Goal: Task Accomplishment & Management: Use online tool/utility

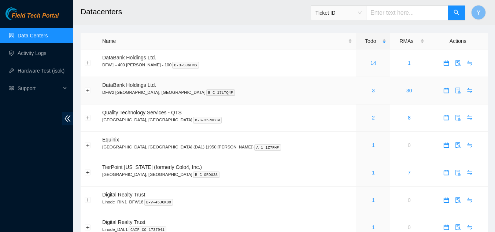
scroll to position [37, 0]
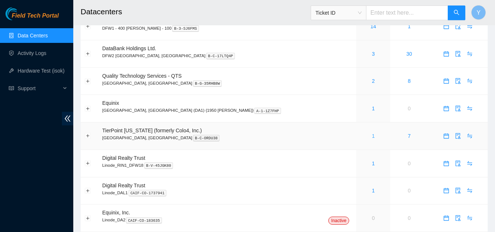
click at [372, 136] on link "1" at bounding box center [373, 136] width 3 height 6
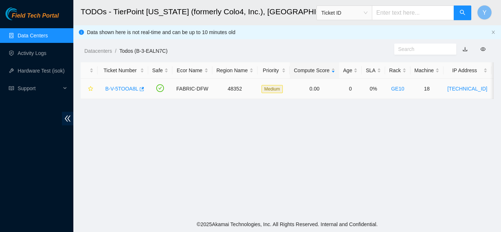
click at [122, 89] on link "B-V-5TOOA8L" at bounding box center [121, 89] width 33 height 6
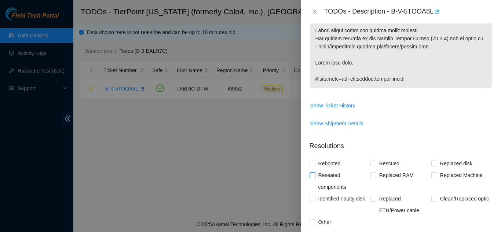
scroll to position [403, 0]
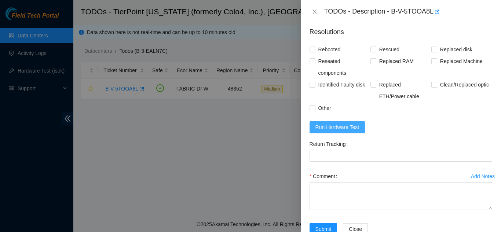
click at [334, 126] on span "Run Hardware Test" at bounding box center [337, 127] width 44 height 8
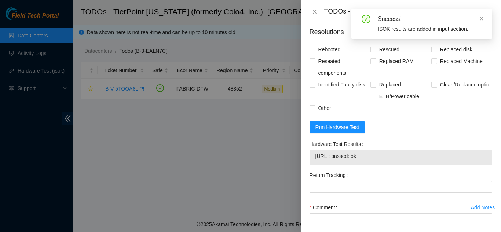
click at [311, 50] on input "Rebooted" at bounding box center [311, 49] width 5 height 5
checkbox input "true"
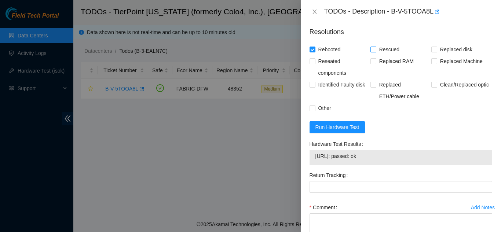
click at [370, 48] on input "Rescued" at bounding box center [372, 49] width 5 height 5
checkbox input "true"
click at [313, 105] on input "Other" at bounding box center [311, 107] width 5 height 5
checkbox input "true"
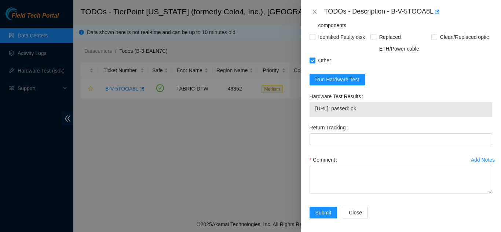
scroll to position [455, 0]
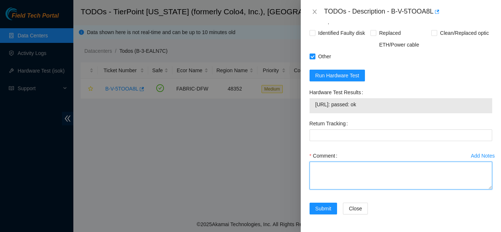
click at [323, 172] on textarea "Comment" at bounding box center [400, 176] width 182 height 28
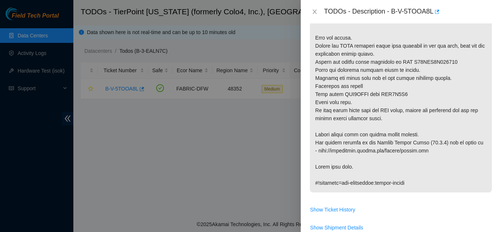
scroll to position [162, 0]
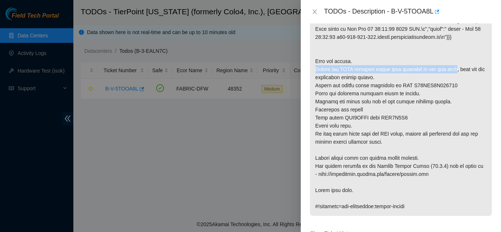
drag, startPoint x: 315, startPoint y: 70, endPoint x: 454, endPoint y: 69, distance: 139.6
click at [454, 69] on p at bounding box center [401, 101] width 182 height 229
copy p "Locate the SATA breakout cable that connects to the two ssds"
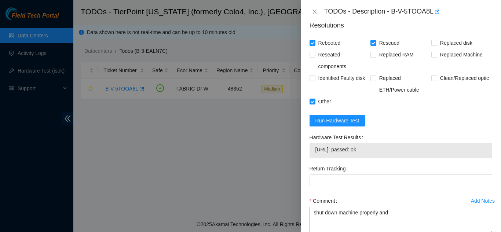
scroll to position [418, 0]
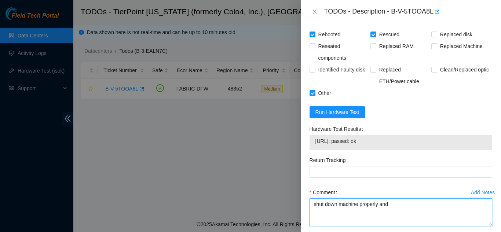
click at [389, 207] on textarea "shut down machine properly and" at bounding box center [400, 212] width 182 height 28
paste textarea "Locate the SATA breakout cable that connects to the two ssds"
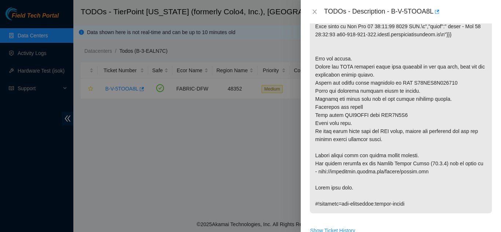
scroll to position [162, 0]
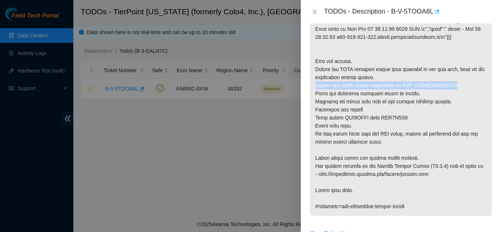
drag, startPoint x: 316, startPoint y: 87, endPoint x: 454, endPoint y: 85, distance: 138.5
click at [454, 85] on p at bounding box center [401, 101] width 182 height 229
click at [489, 134] on div "Problem Type Hardware Sub Type Tier 1 - Disk Error Rack Number GE10 Machine Num…" at bounding box center [400, 127] width 200 height 209
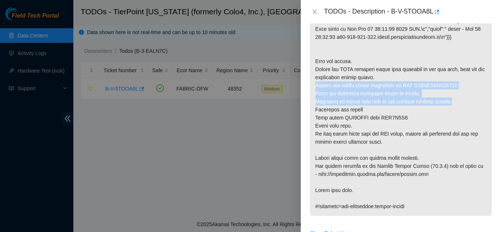
drag, startPoint x: 314, startPoint y: 88, endPoint x: 447, endPoint y: 100, distance: 133.6
click at [447, 100] on p at bounding box center [401, 101] width 182 height 229
copy p "Remove the faulty cable connected to SSD S45PNA0N351510 Label the recently remo…"
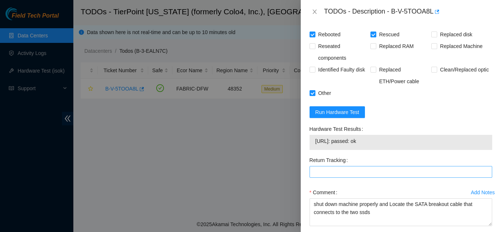
scroll to position [455, 0]
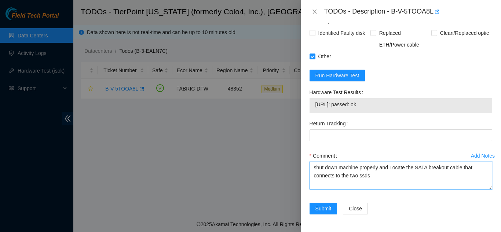
click at [378, 181] on textarea "shut down machine properly and Locate the SATA breakout cable that connects to …" at bounding box center [400, 176] width 182 height 28
paste textarea "Remove the faulty cable connected to SSD S45PNA0N351510 Label the recently remo…"
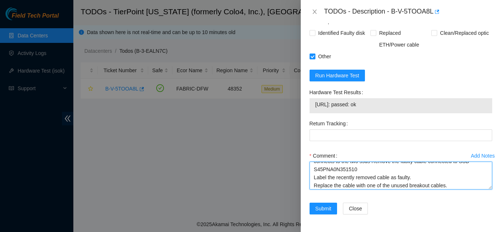
scroll to position [0, 0]
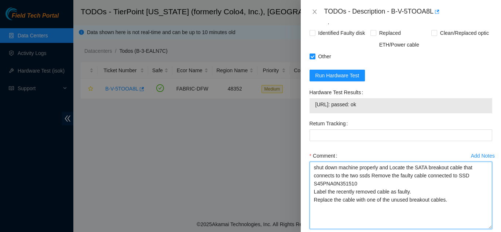
drag, startPoint x: 485, startPoint y: 188, endPoint x: 475, endPoint y: 228, distance: 40.9
click at [475, 228] on textarea "shut down machine properly and Locate the SATA breakout cable that connects to …" at bounding box center [400, 195] width 182 height 67
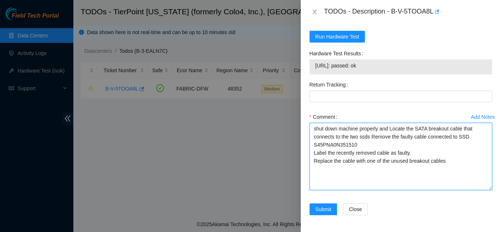
scroll to position [494, 0]
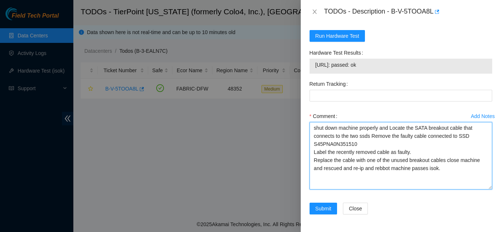
click at [322, 169] on textarea "shut down machine properly and Locate the SATA breakout cable that connects to …" at bounding box center [400, 155] width 182 height 67
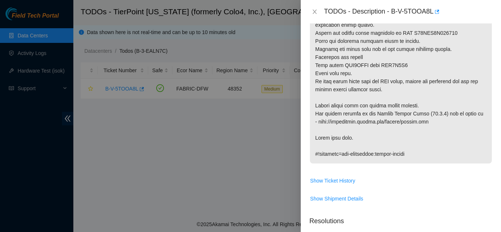
scroll to position [201, 0]
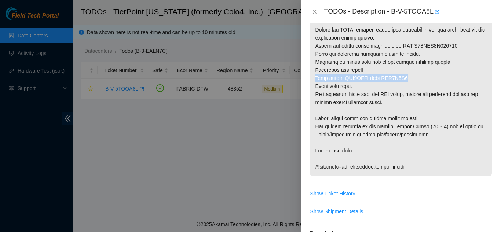
drag, startPoint x: 315, startPoint y: 78, endPoint x: 409, endPoint y: 75, distance: 94.2
click at [409, 75] on p at bounding box center [401, 62] width 182 height 229
copy p "Swap drive WJG0GMNM with WJG0K2K1"
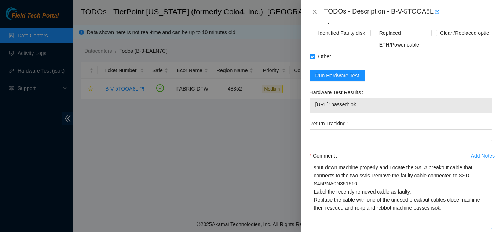
scroll to position [458, 0]
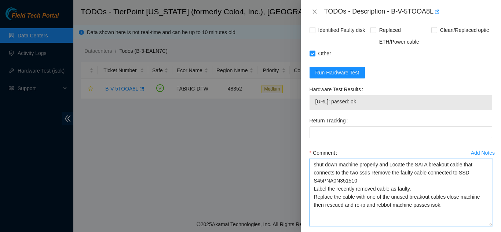
click at [324, 206] on textarea "shut down machine properly and Locate the SATA breakout cable that connects to …" at bounding box center [400, 192] width 182 height 67
paste textarea "Swap drive WJG0GMNM with WJG0K2K1"
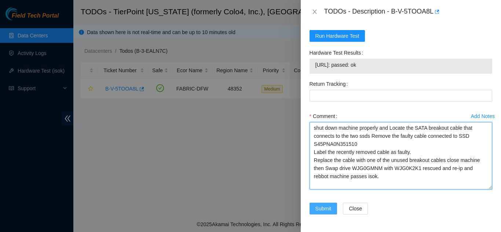
type textarea "shut down machine properly and Locate the SATA breakout cable that connects to …"
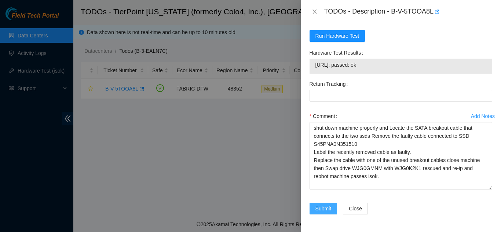
click at [324, 206] on span "Submit" at bounding box center [323, 208] width 16 height 8
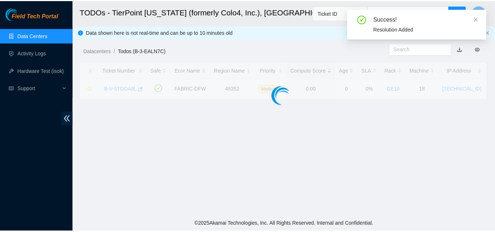
scroll to position [252, 0]
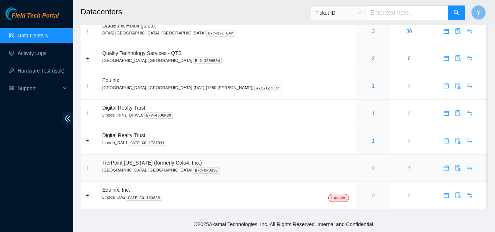
scroll to position [23, 0]
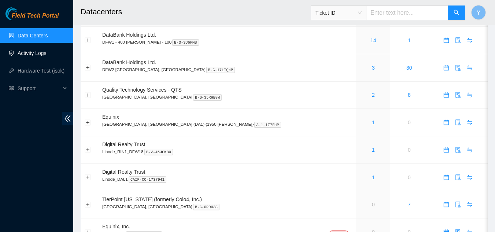
click at [41, 56] on link "Activity Logs" at bounding box center [32, 53] width 29 height 6
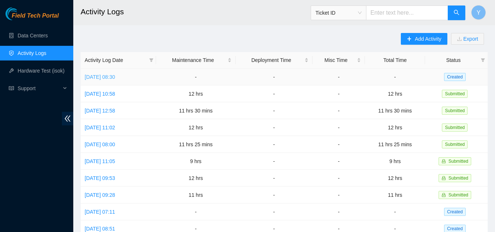
click at [106, 75] on link "Wed, 13 Aug 2025 08:30" at bounding box center [100, 77] width 30 height 6
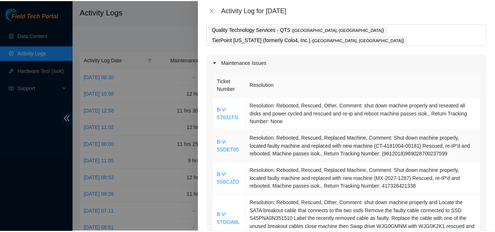
scroll to position [73, 0]
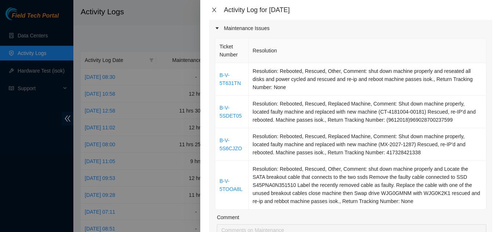
click at [215, 10] on icon "close" at bounding box center [214, 10] width 6 height 6
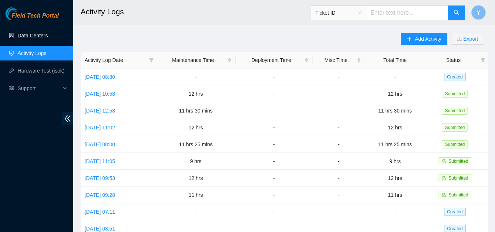
click at [37, 34] on link "Data Centers" at bounding box center [33, 36] width 30 height 6
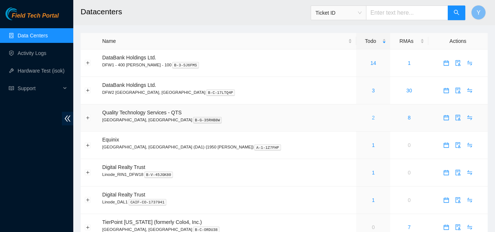
click at [372, 118] on link "2" at bounding box center [373, 118] width 3 height 6
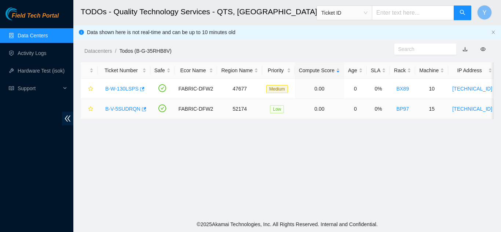
click at [123, 108] on link "B-V-5SUDRQN" at bounding box center [122, 109] width 35 height 6
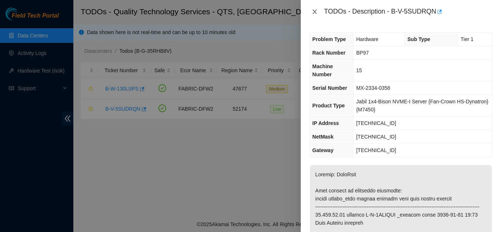
click at [314, 11] on icon "close" at bounding box center [314, 12] width 6 height 6
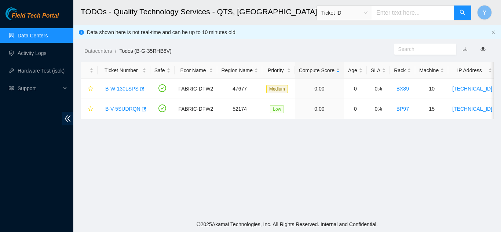
click at [26, 33] on link "Data Centers" at bounding box center [33, 36] width 30 height 6
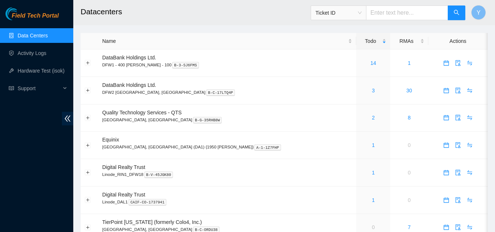
click at [33, 34] on link "Data Centers" at bounding box center [33, 36] width 30 height 6
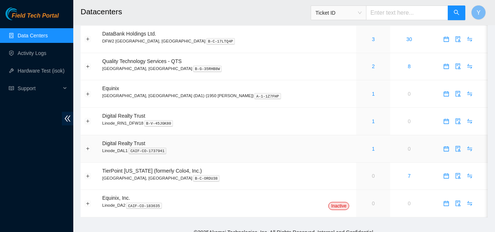
scroll to position [59, 0]
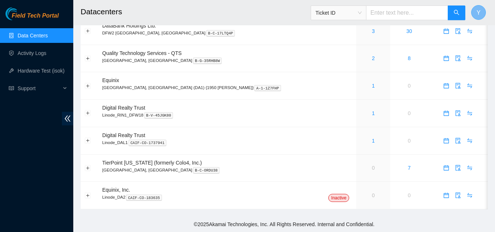
click at [475, 12] on button "Y" at bounding box center [478, 12] width 15 height 15
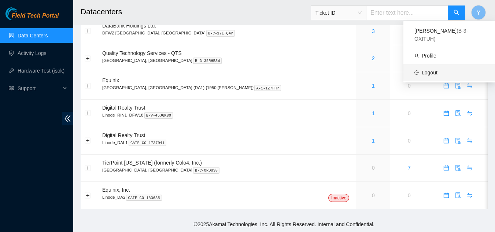
click at [433, 70] on link "Logout" at bounding box center [430, 73] width 16 height 6
